Goal: Task Accomplishment & Management: Manage account settings

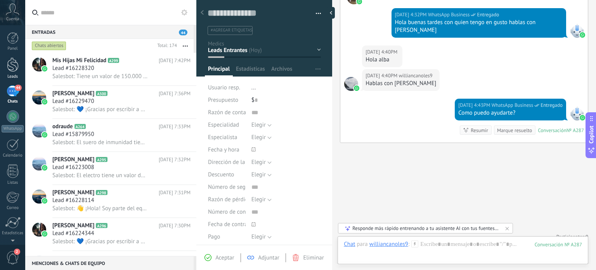
click at [12, 67] on div at bounding box center [13, 64] width 12 height 14
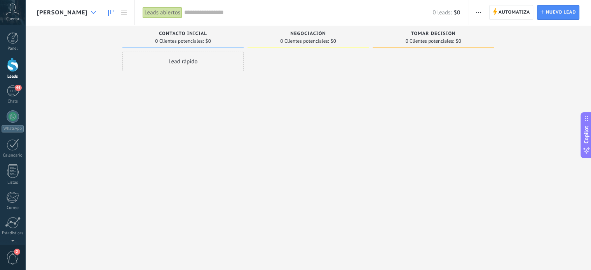
click at [100, 9] on div at bounding box center [93, 12] width 13 height 15
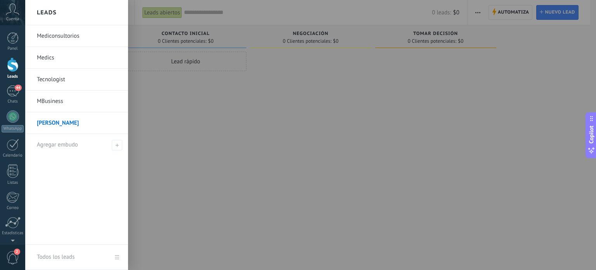
click at [51, 57] on link "Medics" at bounding box center [78, 58] width 83 height 22
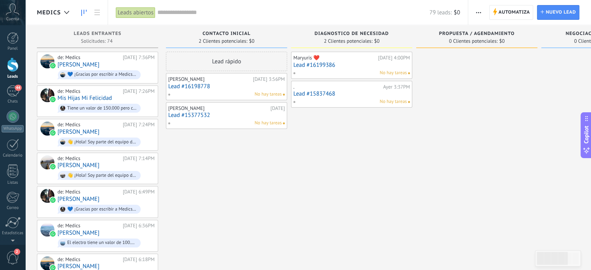
click at [325, 71] on div "No hay tareas" at bounding box center [350, 73] width 114 height 7
click at [322, 65] on link "Lead #16199386" at bounding box center [351, 65] width 116 height 7
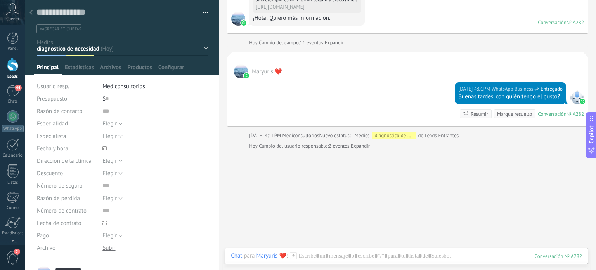
scroll to position [186, 0]
click at [336, 43] on link "Expandir" at bounding box center [334, 42] width 19 height 8
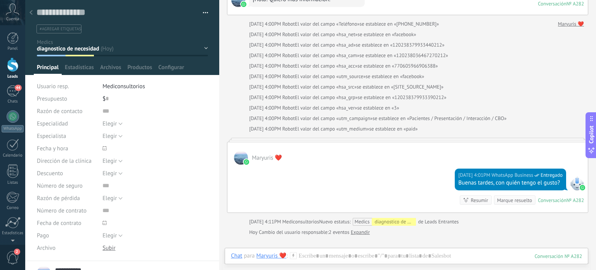
scroll to position [200, 0]
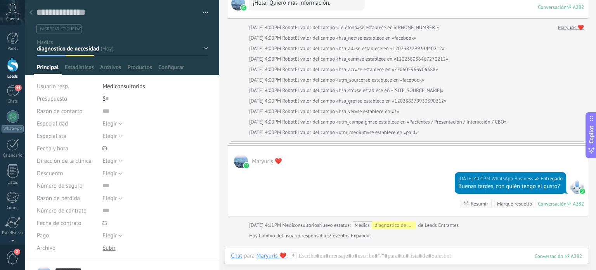
click at [33, 12] on div at bounding box center [31, 12] width 11 height 15
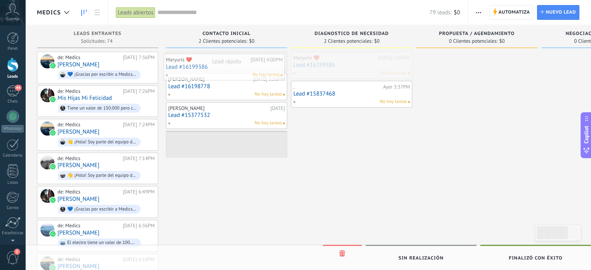
drag, startPoint x: 353, startPoint y: 62, endPoint x: 225, endPoint y: 64, distance: 127.4
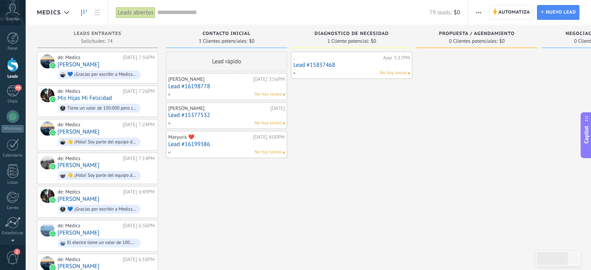
click at [320, 64] on link "Lead #15837468" at bounding box center [351, 65] width 116 height 7
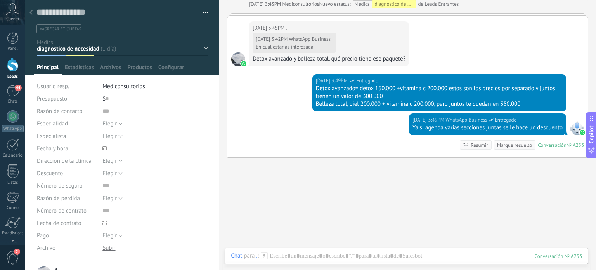
scroll to position [890, 0]
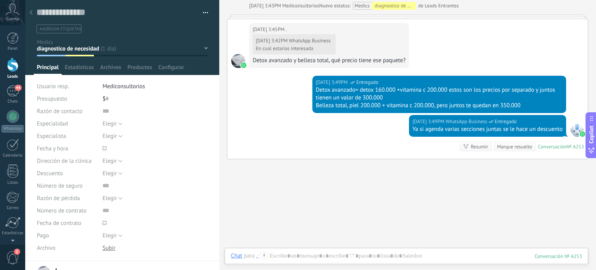
click at [30, 14] on icon at bounding box center [31, 12] width 3 height 5
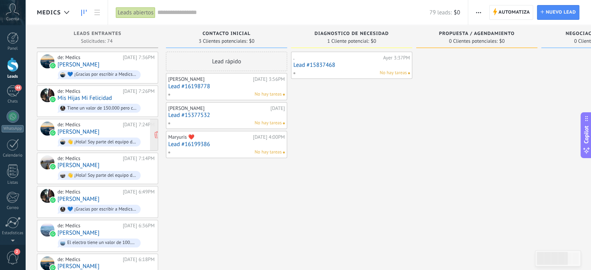
click at [92, 129] on link "[PERSON_NAME]" at bounding box center [78, 132] width 42 height 7
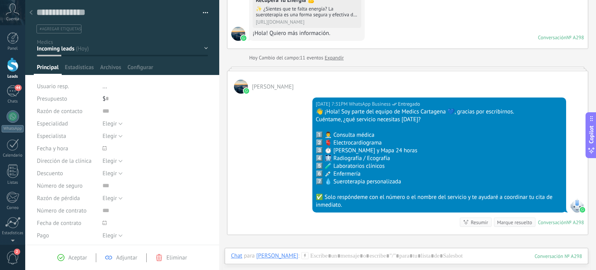
scroll to position [169, 0]
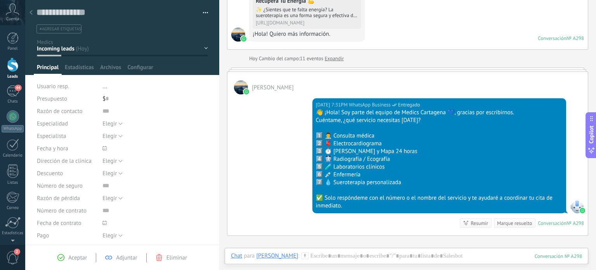
click at [0, 0] on div "Contacto inicial diagnostico de necesidad propuesta / agendamiento negociación …" at bounding box center [0, 0] width 0 height 0
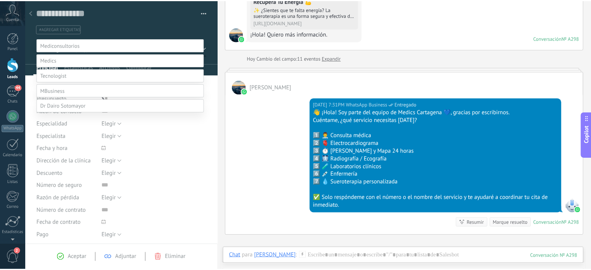
scroll to position [15, 0]
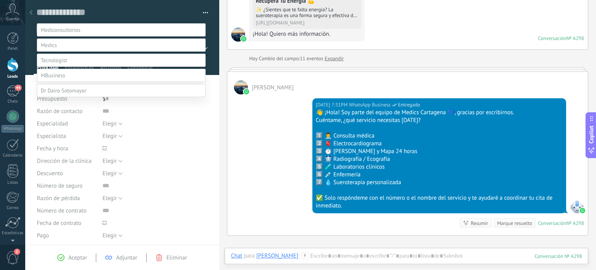
click at [0, 0] on label "Contacto inicial" at bounding box center [0, 0] width 0 height 0
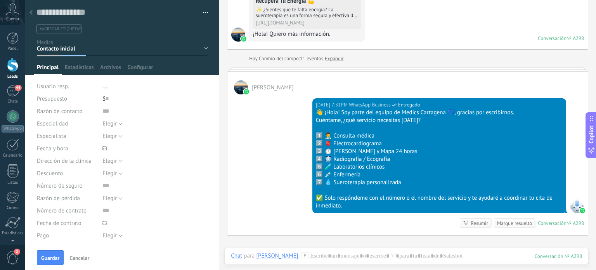
click at [33, 12] on div at bounding box center [31, 12] width 11 height 15
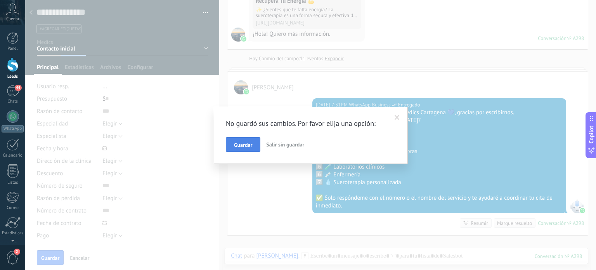
click at [239, 142] on span "Guardar" at bounding box center [243, 144] width 18 height 5
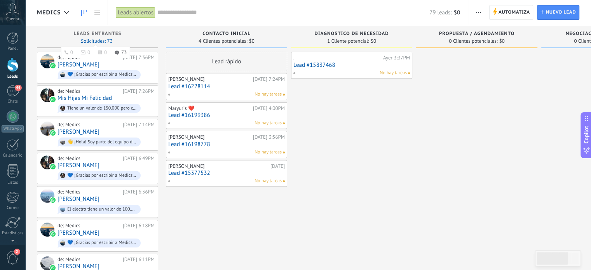
click at [111, 39] on span "Solicitudes: 73 0 0 0 73 0 0 0 73" at bounding box center [96, 41] width 31 height 5
click at [515, 10] on span "Automatiza" at bounding box center [513, 12] width 31 height 14
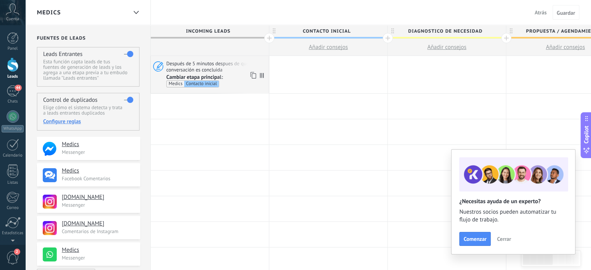
click at [210, 71] on span "Después de 5 minutos despues de que la conversación es concluida" at bounding box center [216, 66] width 100 height 13
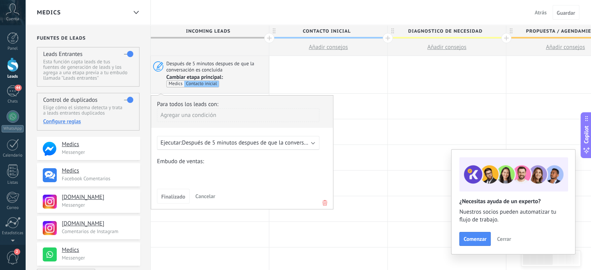
click at [235, 144] on span "Después de 5 minutos despues de que la conversación es concluida" at bounding box center [266, 142] width 168 height 7
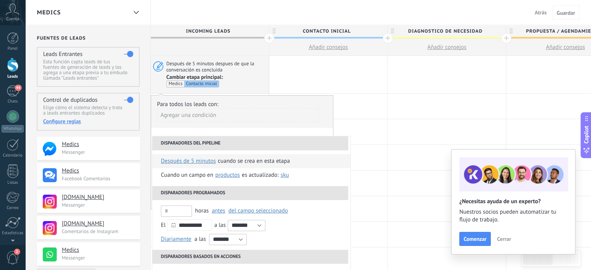
click at [230, 159] on div "Cuando se crea en esta etapa" at bounding box center [254, 161] width 72 height 14
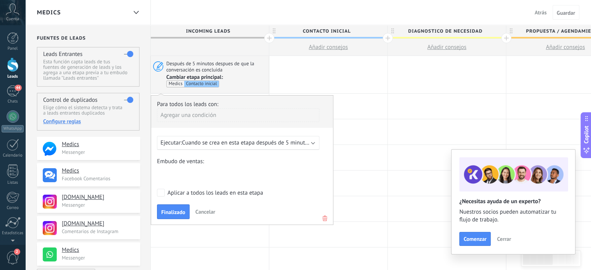
click at [207, 142] on span "Cuando se crea en esta etapa después de 5 minutos" at bounding box center [246, 142] width 129 height 7
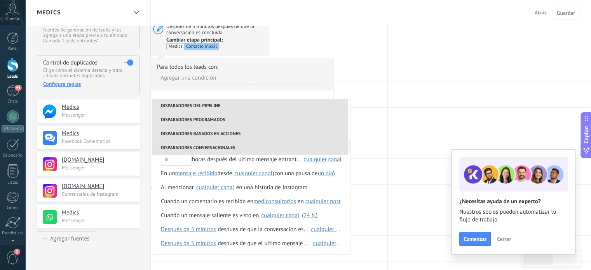
scroll to position [37, 0]
click at [285, 242] on div "despues de que el último mensaje es recibido en" at bounding box center [264, 243] width 93 height 14
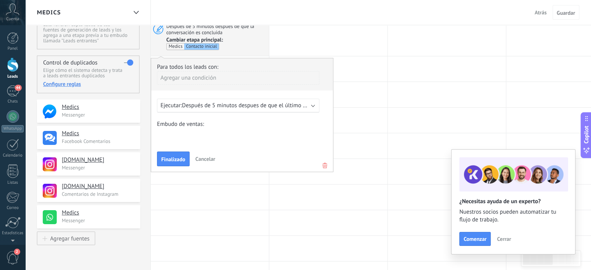
click at [217, 108] on span "Después de 5 minutos despues de que el último mensaje es recibido en cualquier …" at bounding box center [290, 105] width 217 height 7
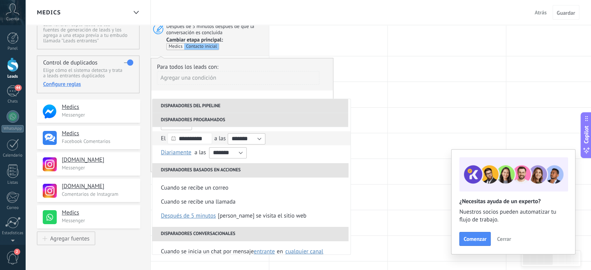
scroll to position [0, 0]
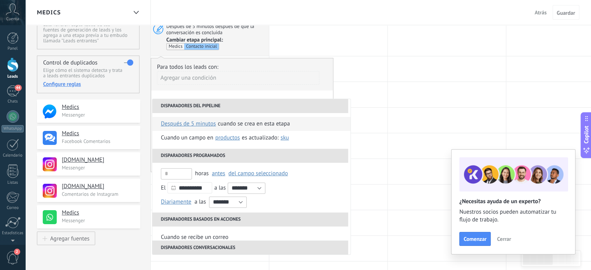
click at [262, 122] on div "Cuando se crea en esta etapa" at bounding box center [254, 124] width 72 height 14
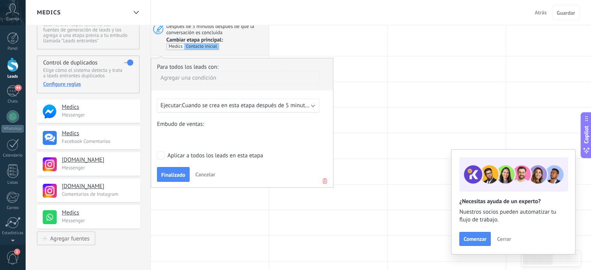
click at [166, 170] on button "Finalizado" at bounding box center [173, 174] width 33 height 15
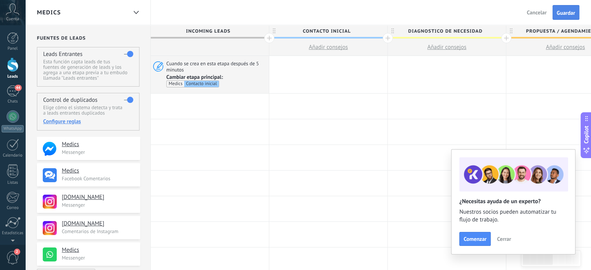
click at [569, 11] on span "Guardar" at bounding box center [565, 12] width 18 height 5
click at [570, 14] on span "Guardar" at bounding box center [565, 12] width 18 height 5
click at [542, 12] on span "Salir" at bounding box center [541, 12] width 10 height 7
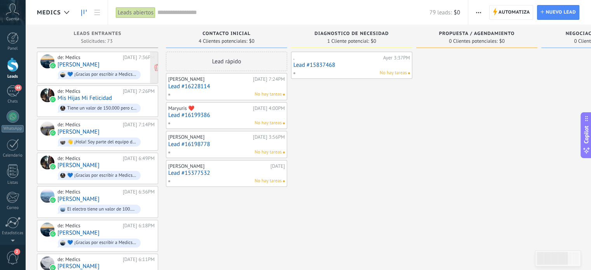
click at [99, 64] on div "de: Medics [DATE] 7:36PM [PERSON_NAME] 💙 ¡Gracias por escribir a Medics Cartage…" at bounding box center [105, 67] width 97 height 26
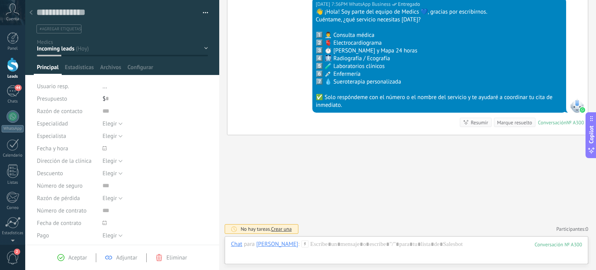
scroll to position [11, 0]
click at [0, 0] on div "Contacto inicial diagnostico de necesidad propuesta / agendamiento negociación …" at bounding box center [0, 0] width 0 height 0
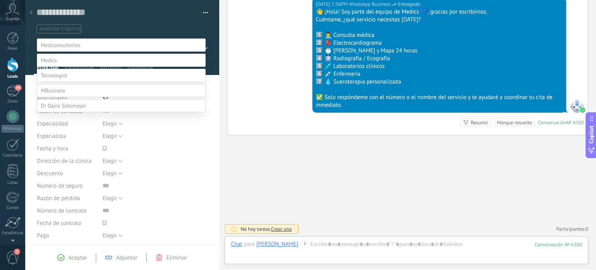
scroll to position [15, 0]
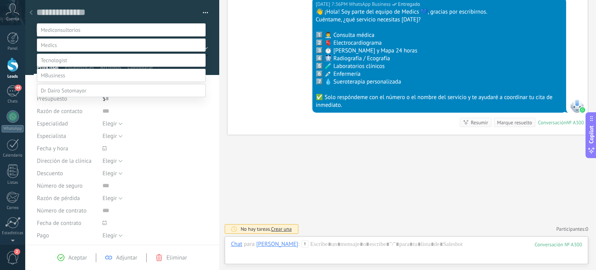
click at [0, 0] on label "Contacto inicial" at bounding box center [0, 0] width 0 height 0
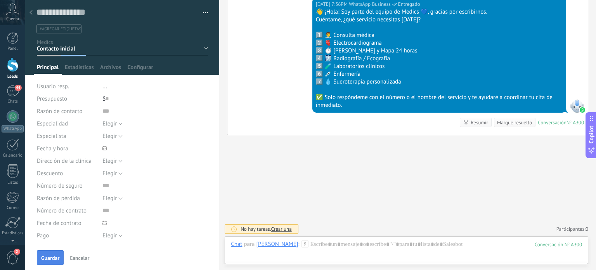
click at [42, 261] on span "Guardar" at bounding box center [50, 257] width 18 height 5
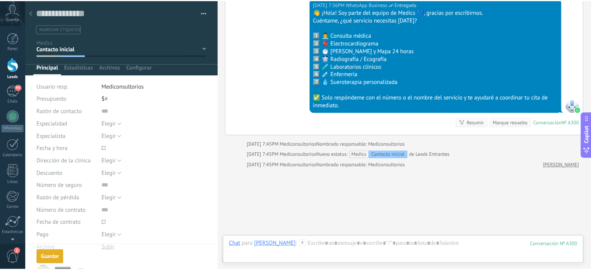
scroll to position [421, 0]
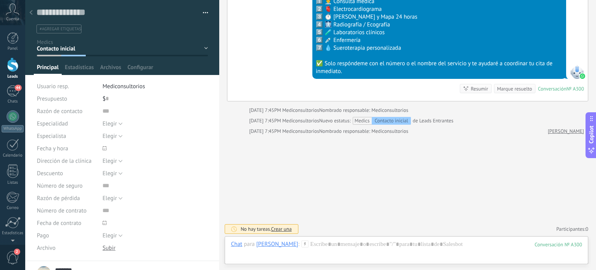
click at [33, 14] on div at bounding box center [31, 12] width 11 height 15
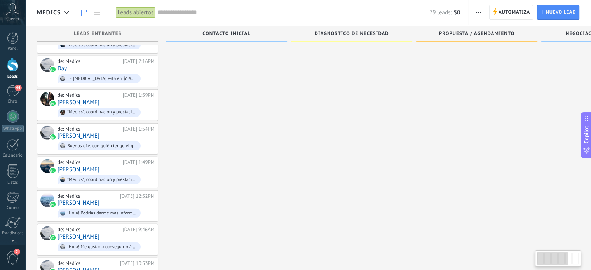
scroll to position [2181, 0]
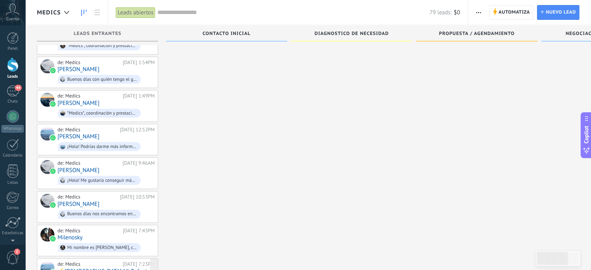
click at [95, 268] on link "⚡️[DEMOGRAPHIC_DATA] Mi Refugio" at bounding box center [103, 271] width 92 height 7
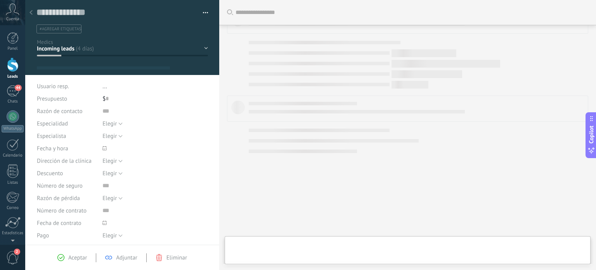
type textarea "**********"
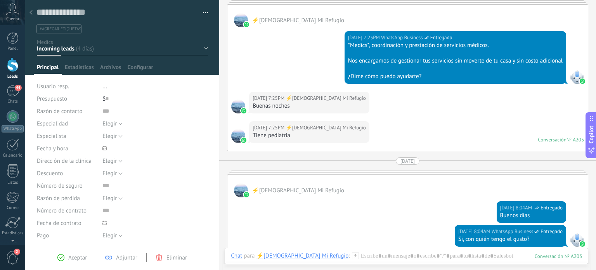
scroll to position [105, 0]
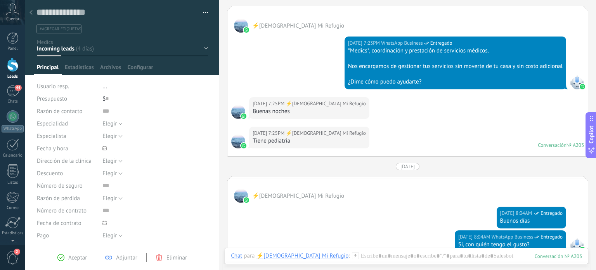
click at [0, 0] on div "Contacto inicial diagnostico de necesidad propuesta / agendamiento negociación …" at bounding box center [0, 0] width 0 height 0
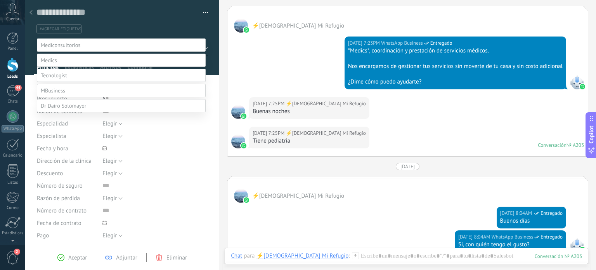
scroll to position [15, 0]
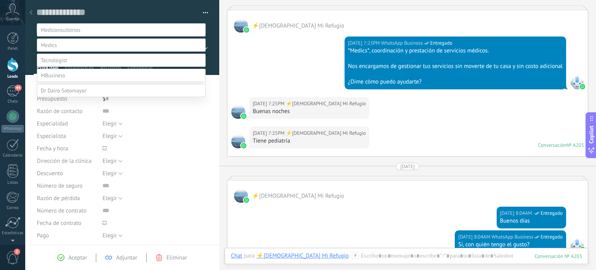
click at [0, 0] on label "Contacto inicial" at bounding box center [0, 0] width 0 height 0
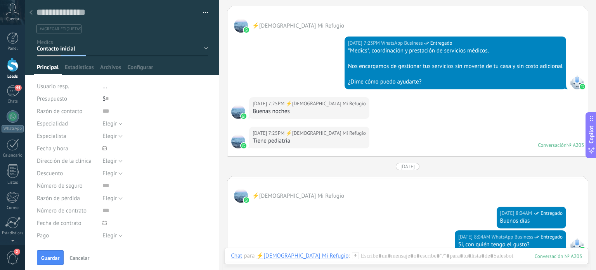
click at [0, 0] on div "Contacto inicial diagnostico de necesidad propuesta / agendamiento negociación …" at bounding box center [0, 0] width 0 height 0
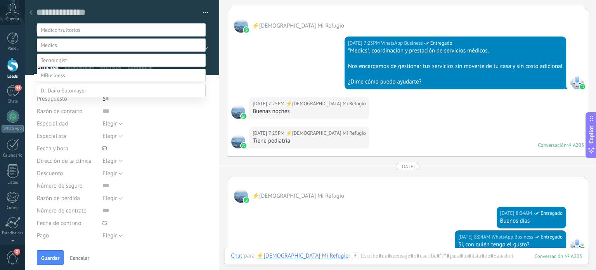
click at [0, 0] on label "diagnostico de necesidad" at bounding box center [0, 0] width 0 height 0
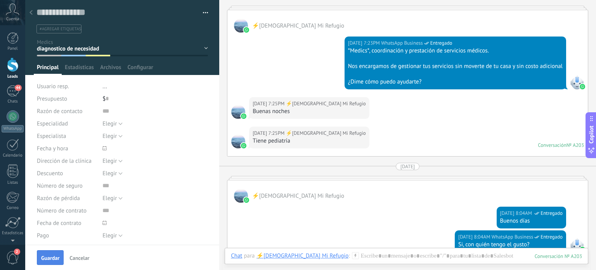
click at [51, 257] on span "Guardar" at bounding box center [50, 257] width 18 height 5
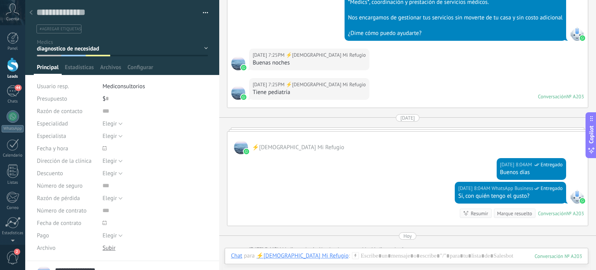
click at [77, 30] on span "#agregar etiquetas" at bounding box center [61, 28] width 42 height 5
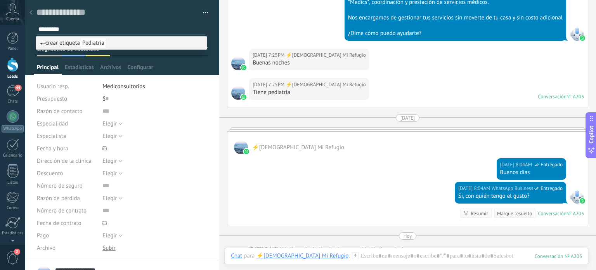
type input "*********"
click at [94, 42] on span "Pediatria" at bounding box center [93, 43] width 27 height 10
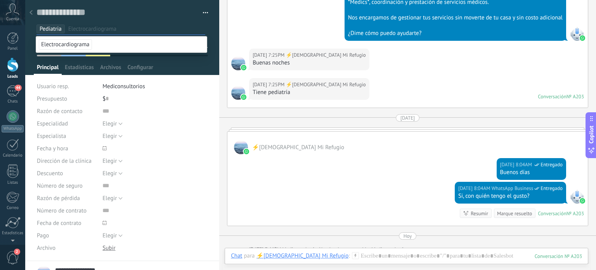
click at [162, 21] on div "Pediatria [MEDICAL_DATA]" at bounding box center [123, 27] width 172 height 14
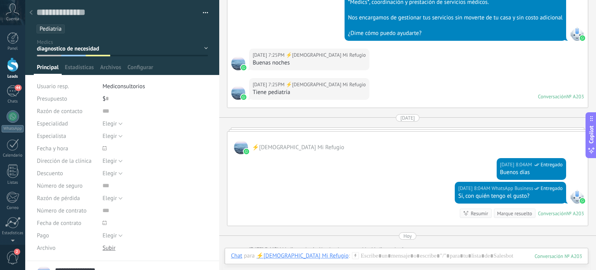
click at [55, 256] on div "Razón de contacto Especialidad Elegir Diagnóstico Preventiva [GEOGRAPHIC_DATA] …" at bounding box center [122, 183] width 171 height 156
click at [117, 125] on button "Elegir" at bounding box center [113, 123] width 20 height 12
click at [122, 112] on input "text" at bounding box center [156, 111] width 106 height 12
click at [31, 13] on icon at bounding box center [31, 12] width 3 height 5
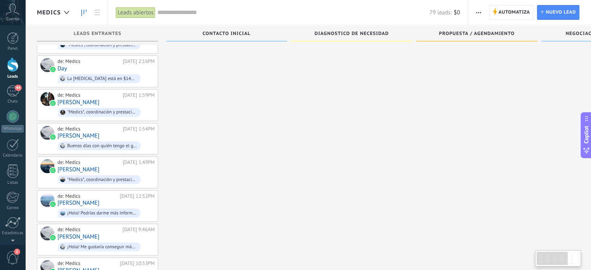
scroll to position [2148, 0]
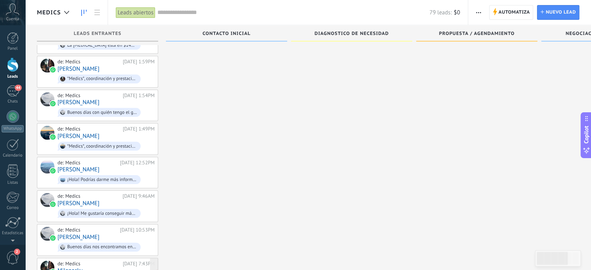
click at [96, 261] on div "de: Medics" at bounding box center [88, 264] width 63 height 6
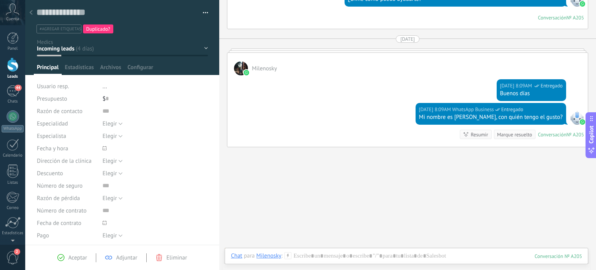
scroll to position [199, 0]
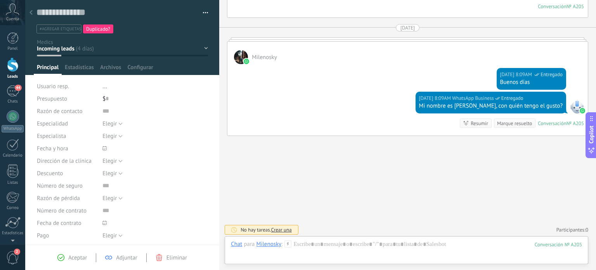
click at [0, 0] on div "Contacto inicial diagnostico de necesidad propuesta / agendamiento negociación …" at bounding box center [0, 0] width 0 height 0
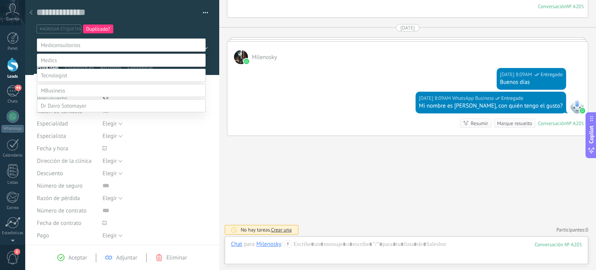
scroll to position [15, 0]
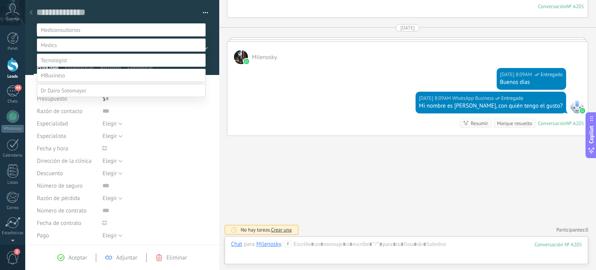
click at [274, 166] on div at bounding box center [310, 120] width 571 height 270
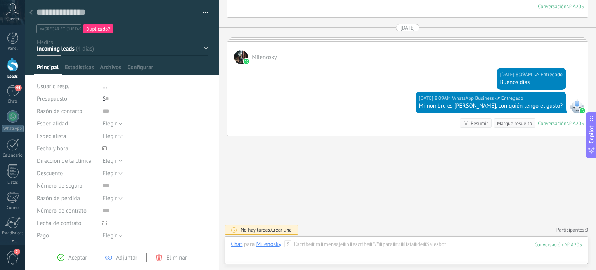
click at [31, 12] on icon at bounding box center [31, 12] width 3 height 5
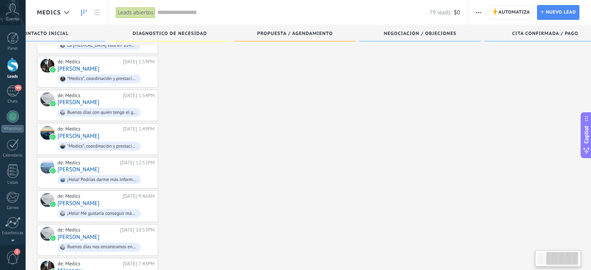
scroll to position [0, 208]
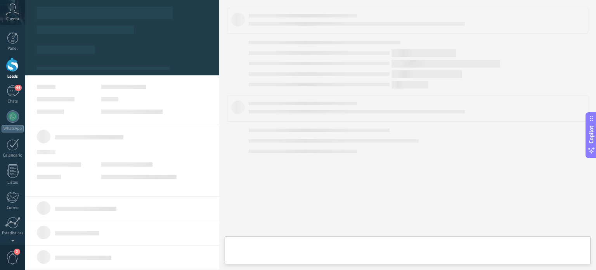
scroll to position [0, 202]
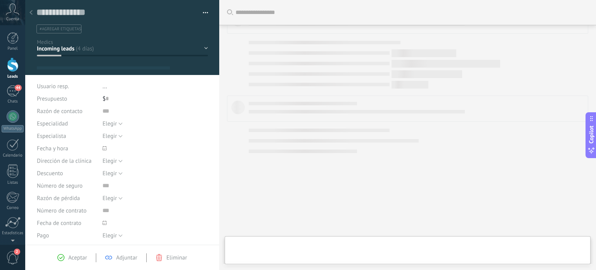
type textarea "**********"
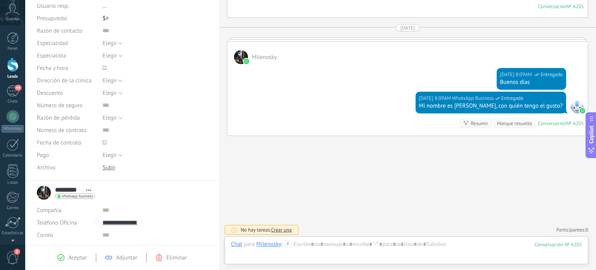
scroll to position [143, 0]
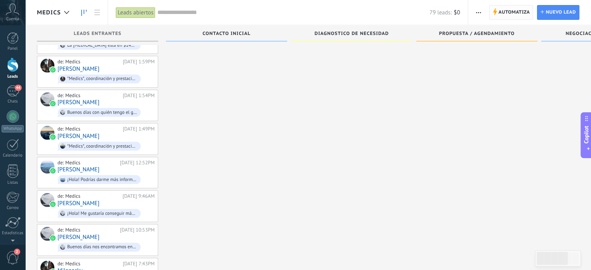
click at [513, 14] on span "Automatiza" at bounding box center [513, 12] width 31 height 14
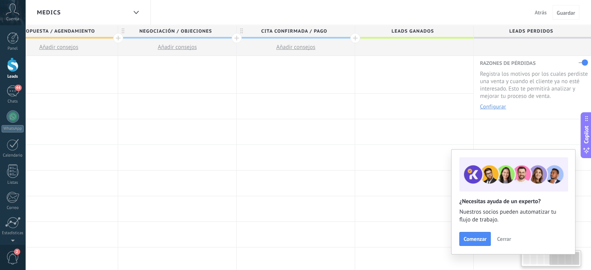
scroll to position [0, 507]
click at [491, 106] on button "Configurar" at bounding box center [492, 106] width 26 height 5
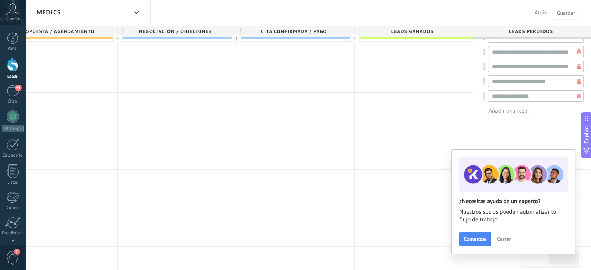
scroll to position [53, 0]
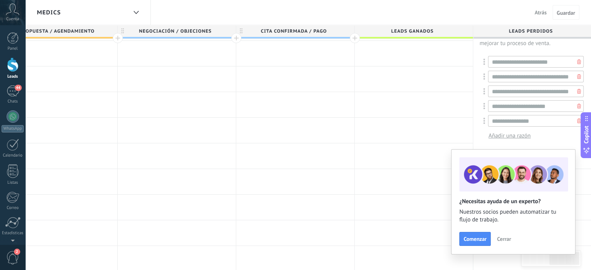
click at [502, 240] on span "Cerrar" at bounding box center [504, 238] width 14 height 5
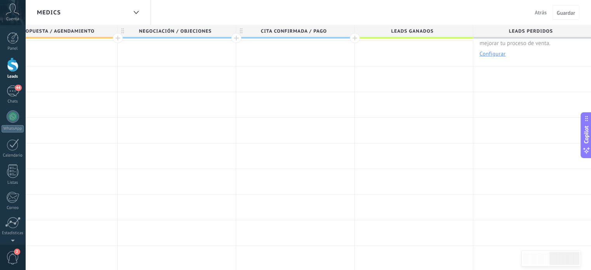
click at [490, 52] on button "Configurar" at bounding box center [492, 53] width 26 height 5
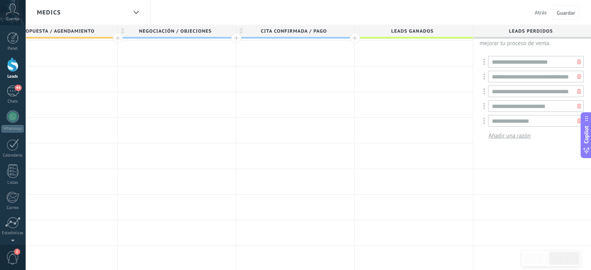
click at [515, 136] on span "Añadir una razón" at bounding box center [509, 135] width 42 height 7
type input "**********"
click at [539, 163] on div at bounding box center [532, 155] width 118 height 25
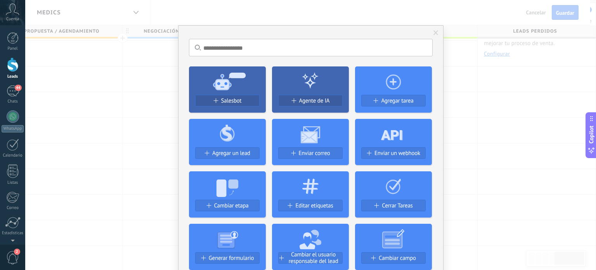
click at [146, 83] on div "No hay resultados Salesbot Agente de IA Agregar tarea Agregar un lead Enviar co…" at bounding box center [310, 135] width 571 height 270
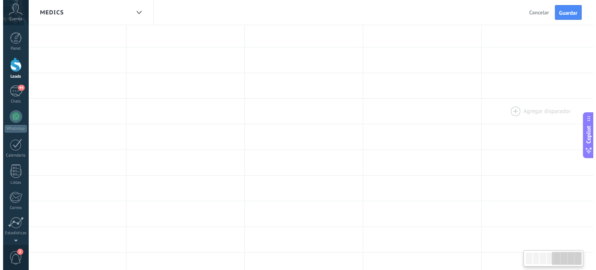
scroll to position [0, 0]
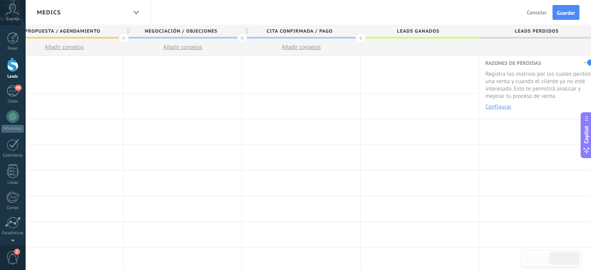
click at [419, 47] on div at bounding box center [419, 47] width 118 height 17
click at [416, 74] on div at bounding box center [419, 74] width 118 height 37
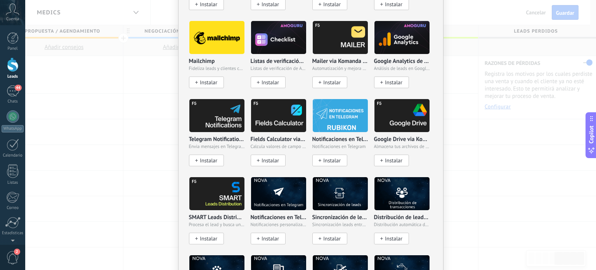
scroll to position [878, 0]
click at [385, 157] on span "Instalar" at bounding box center [393, 160] width 17 height 7
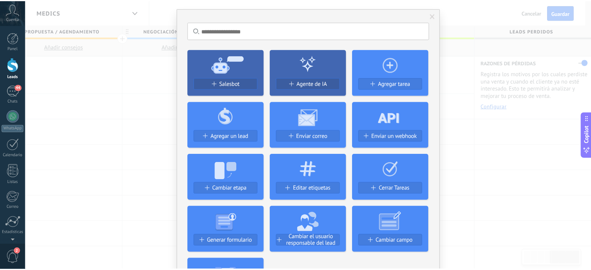
scroll to position [0, 0]
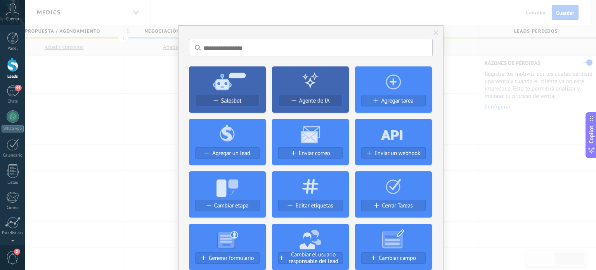
click at [129, 117] on div "No hay resultados Salesbot Agente de IA Agregar tarea Agregar un lead Enviar co…" at bounding box center [310, 135] width 571 height 270
